Goal: Task Accomplishment & Management: Manage account settings

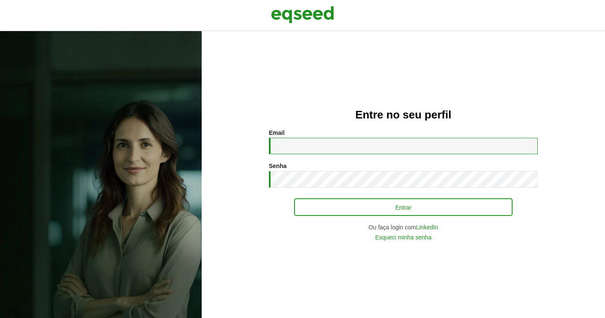
type input "**********"
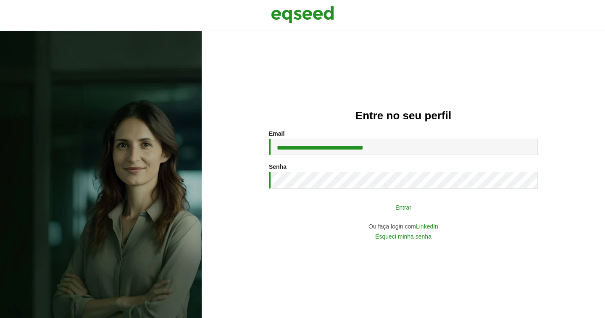
click at [424, 209] on button "Entrar" at bounding box center [403, 207] width 219 height 16
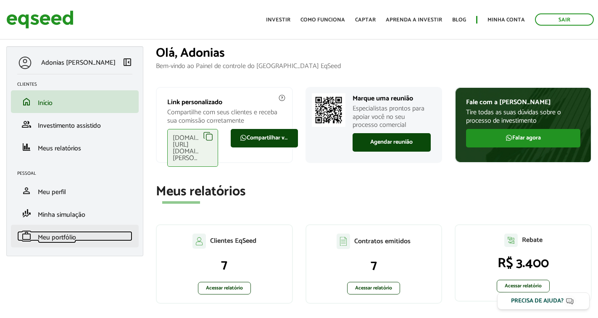
click at [55, 240] on span "Meu portfólio" at bounding box center [57, 237] width 38 height 11
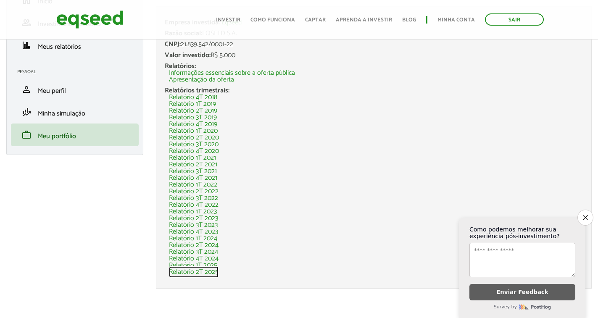
click at [198, 274] on link "Relatório 2T 2025" at bounding box center [194, 272] width 50 height 7
